Goal: Information Seeking & Learning: Check status

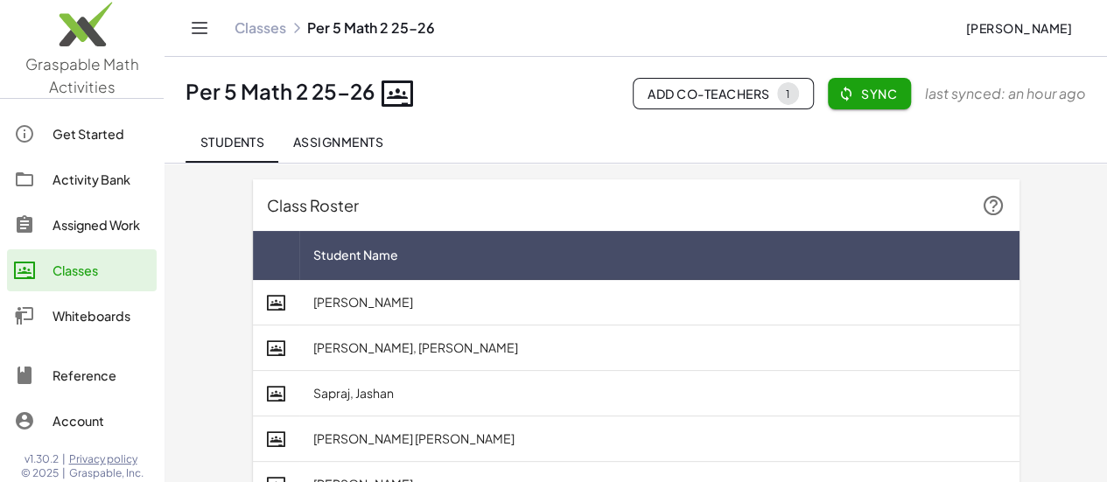
click at [55, 269] on div "Classes" at bounding box center [100, 270] width 97 height 21
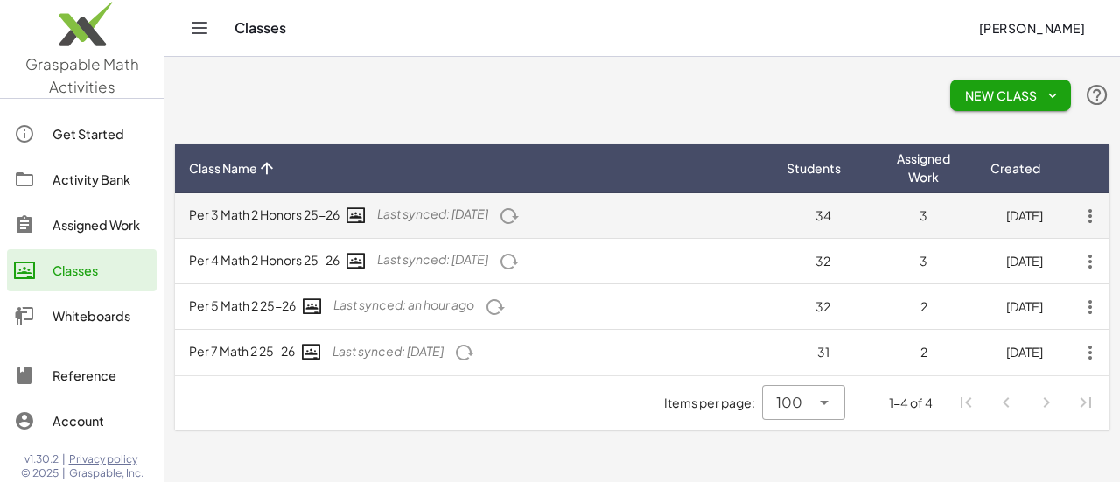
click at [287, 220] on td "Per 3 Math 2 Honors 25-26 Last synced: [DATE]" at bounding box center [474, 215] width 598 height 45
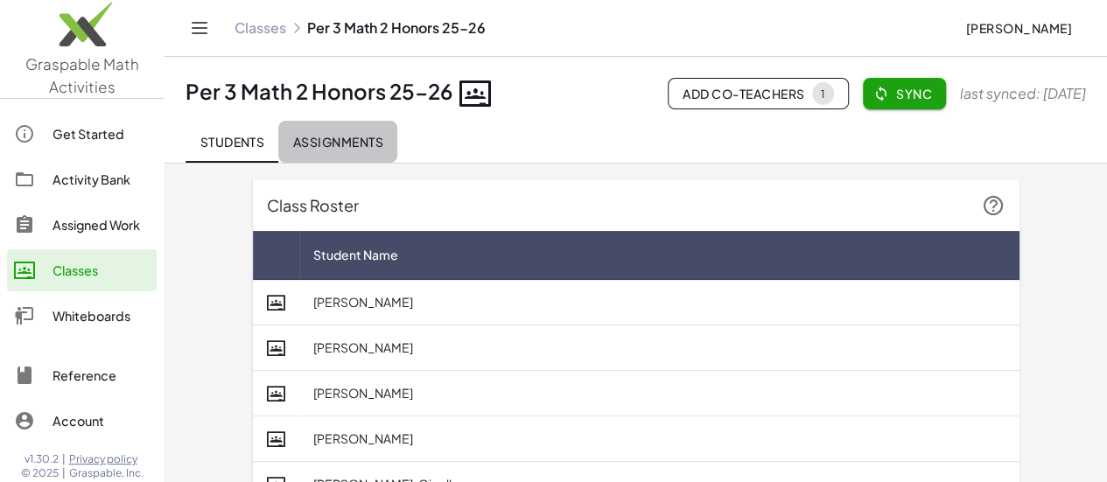
click at [348, 140] on span "Assignments" at bounding box center [337, 142] width 91 height 16
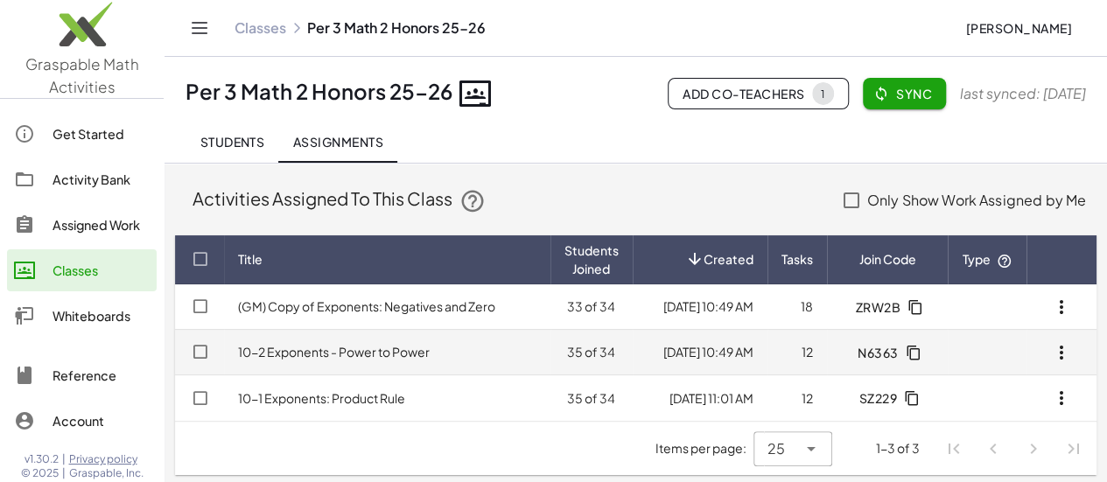
click at [384, 346] on link "10-2 Exponents - Power to Power" at bounding box center [334, 352] width 192 height 16
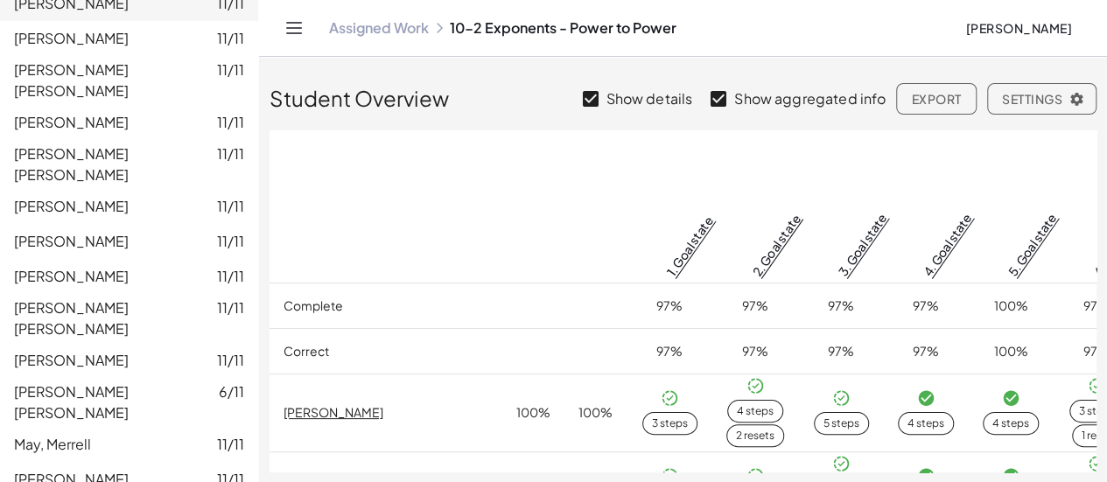
scroll to position [586, 0]
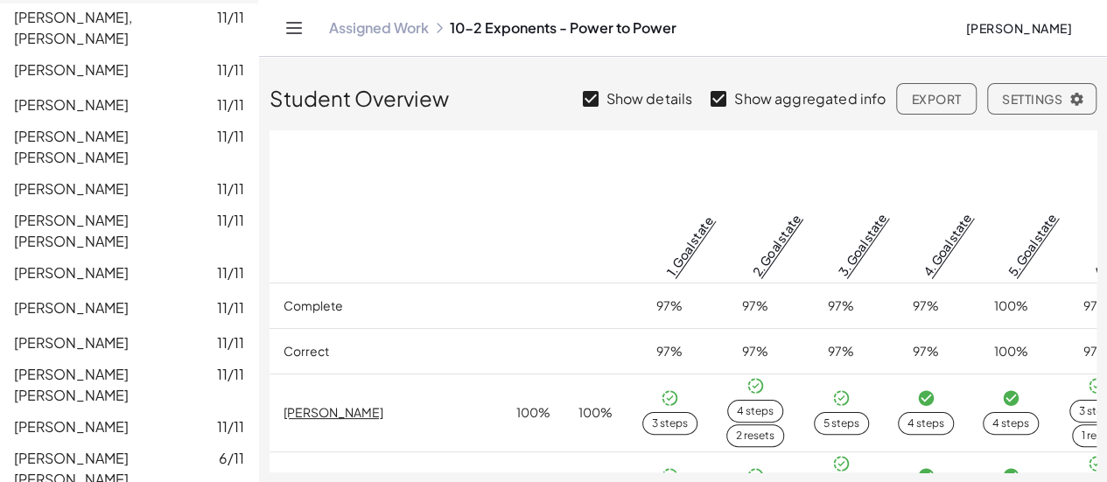
click at [412, 28] on link "Assigned Work" at bounding box center [379, 27] width 100 height 17
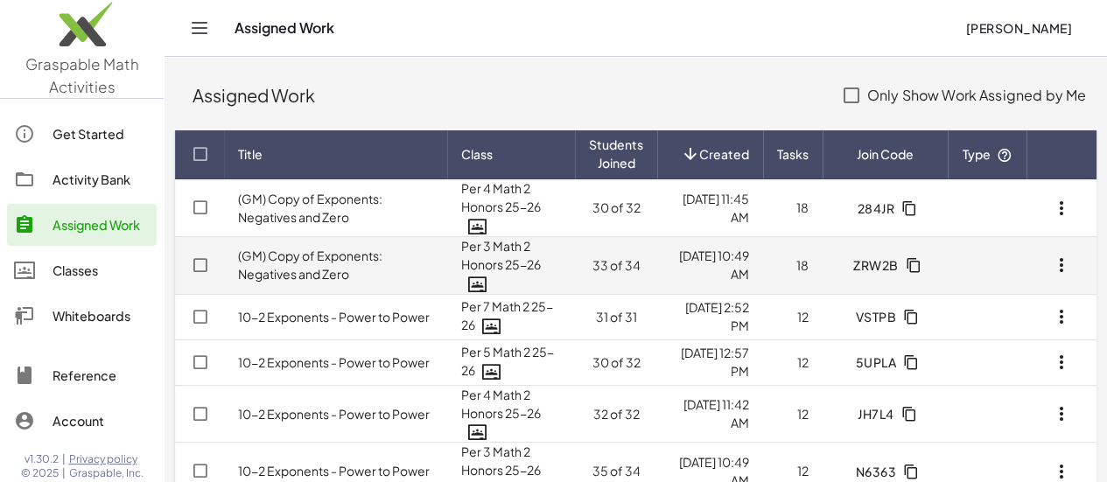
click at [345, 269] on link "(GM) Copy of Exponents: Negatives and Zero" at bounding box center [310, 265] width 144 height 34
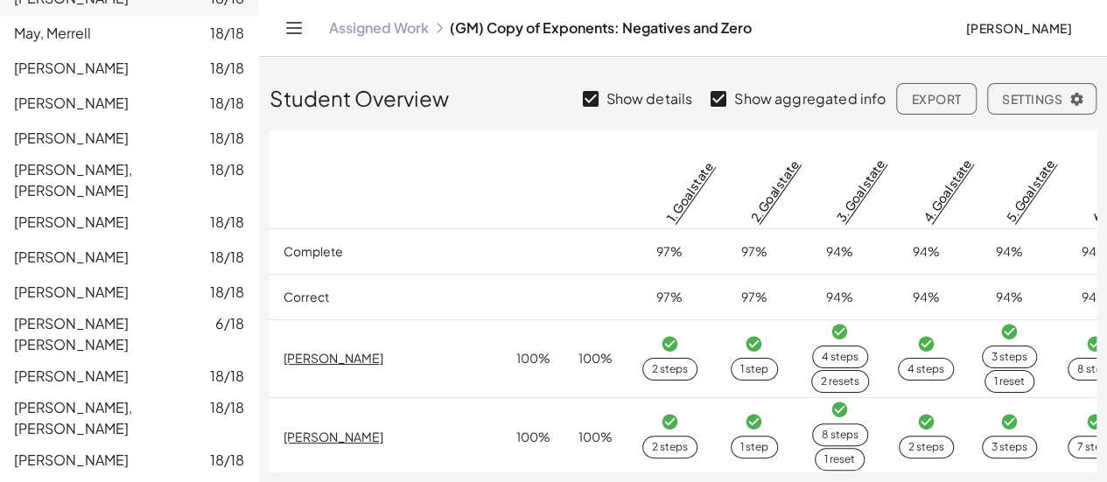
scroll to position [1038, 0]
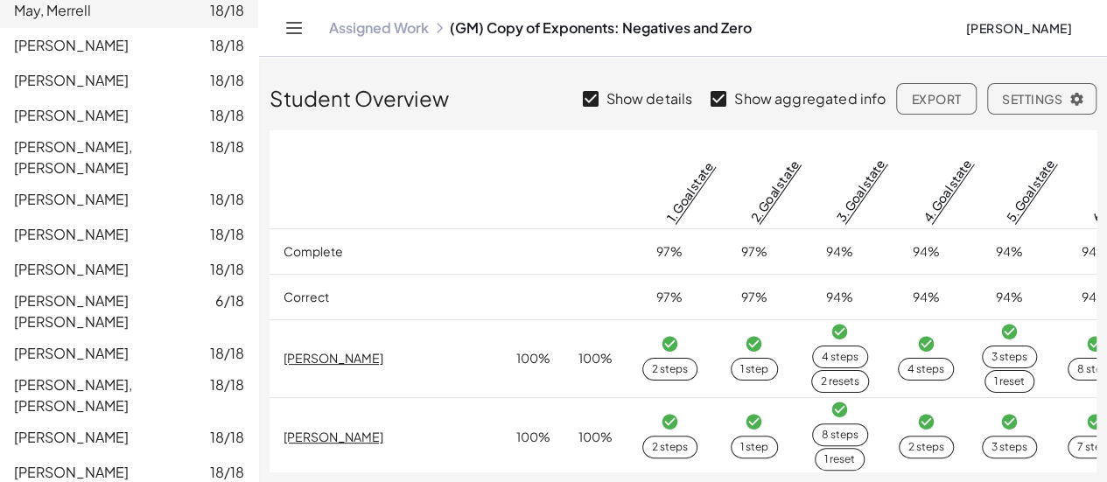
click at [418, 20] on link "Assigned Work" at bounding box center [379, 27] width 100 height 17
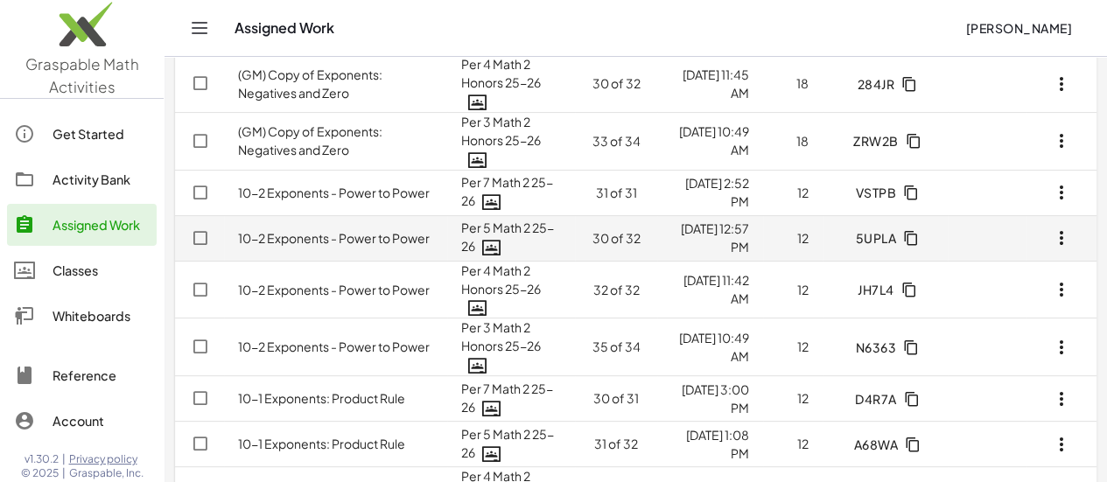
scroll to position [145, 0]
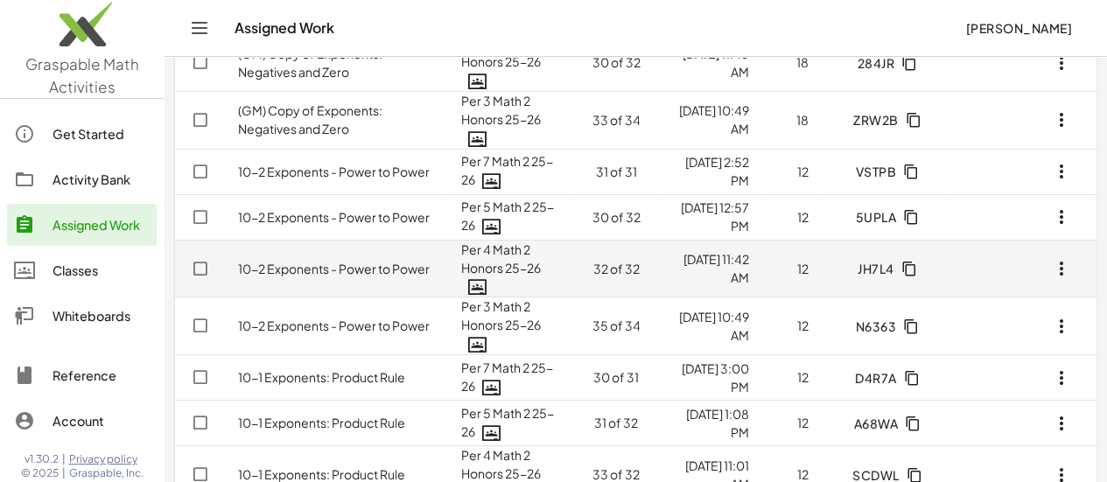
click at [388, 264] on link "10-2 Exponents - Power to Power" at bounding box center [334, 269] width 192 height 16
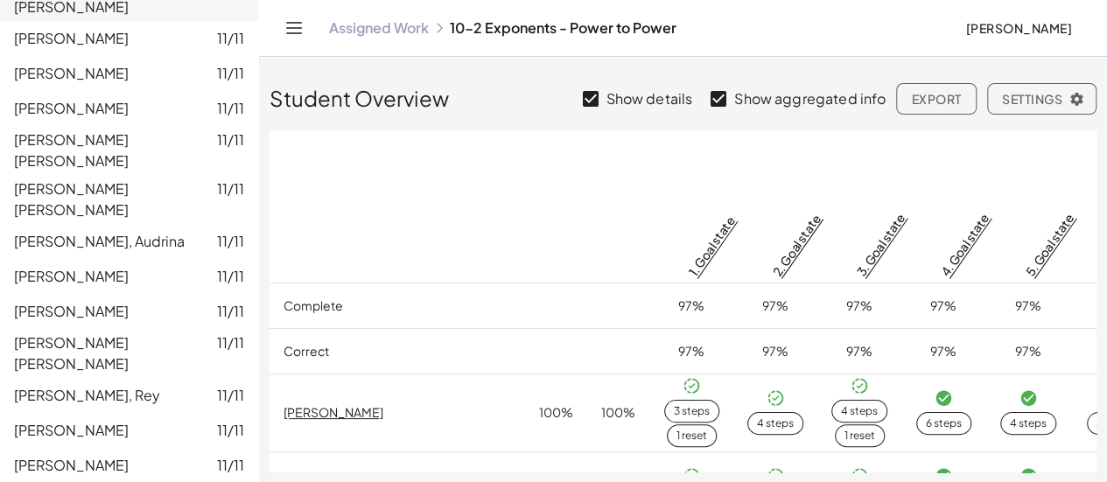
click at [385, 27] on link "Assigned Work" at bounding box center [379, 27] width 100 height 17
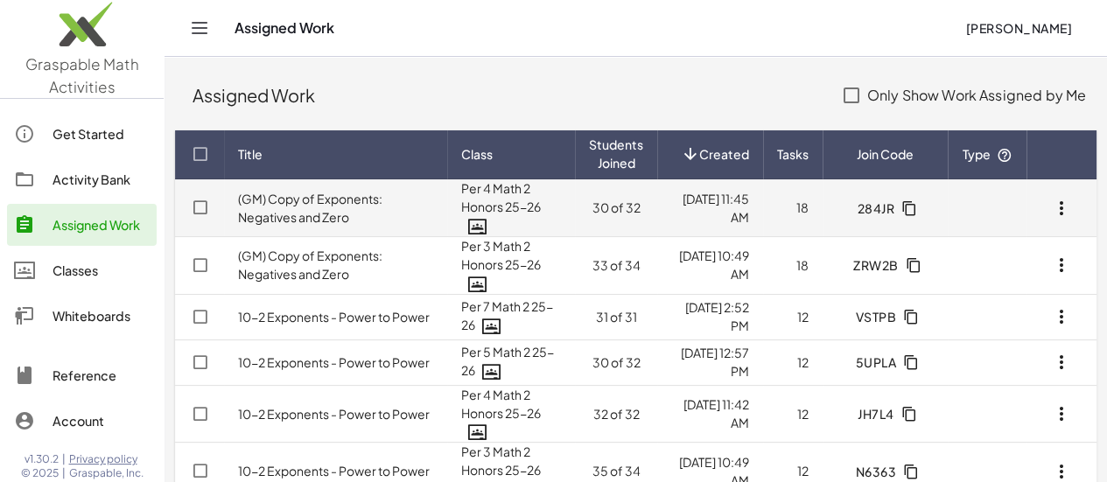
click at [356, 201] on link "(GM) Copy of Exponents: Negatives and Zero" at bounding box center [310, 208] width 144 height 34
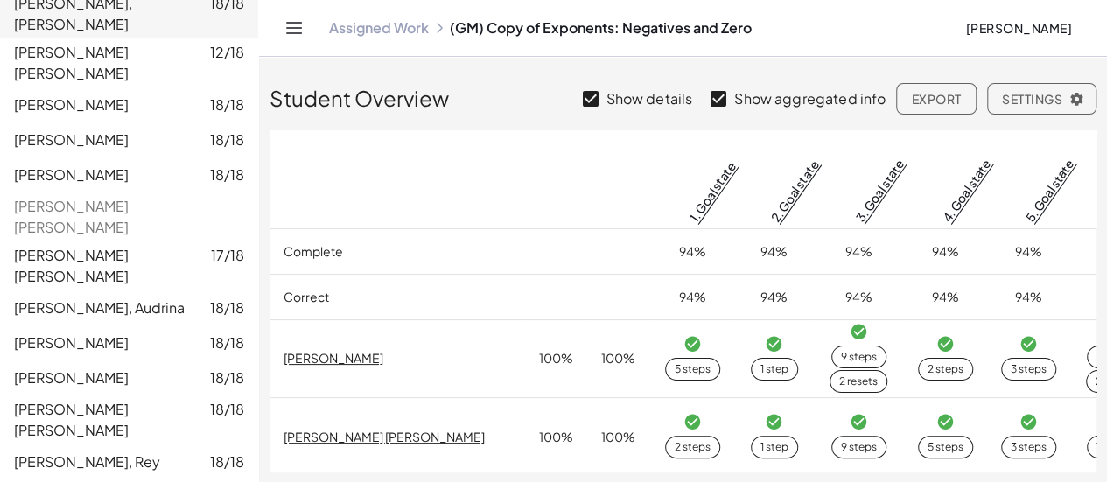
scroll to position [955, 0]
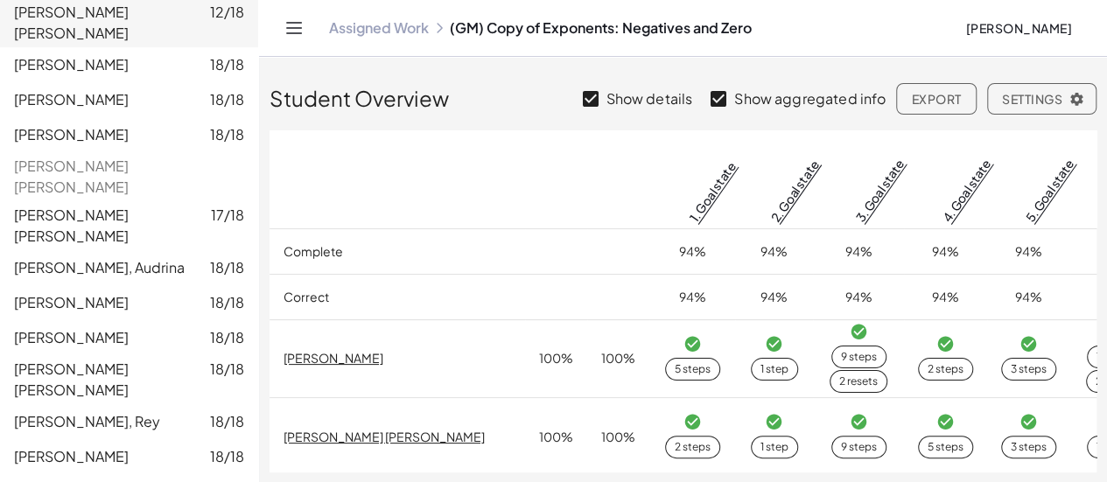
click at [397, 17] on div "Assigned Work (GM) Copy of Exponents: Negatives and Zero [PERSON_NAME]" at bounding box center [683, 28] width 806 height 56
click at [401, 35] on link "Assigned Work" at bounding box center [379, 27] width 100 height 17
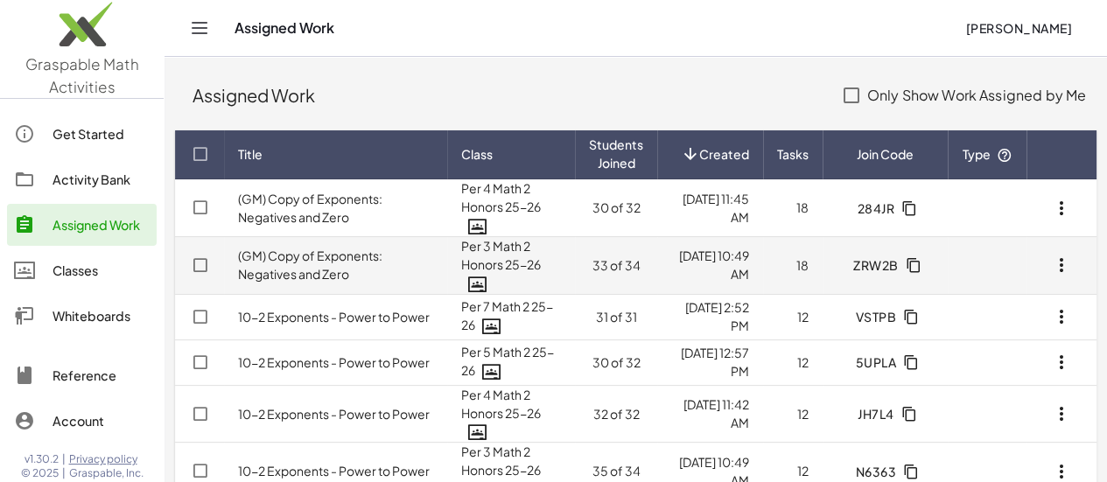
click at [332, 265] on td "(GM) Copy of Exponents: Negatives and Zero" at bounding box center [335, 265] width 223 height 58
